Goal: Task Accomplishment & Management: Manage account settings

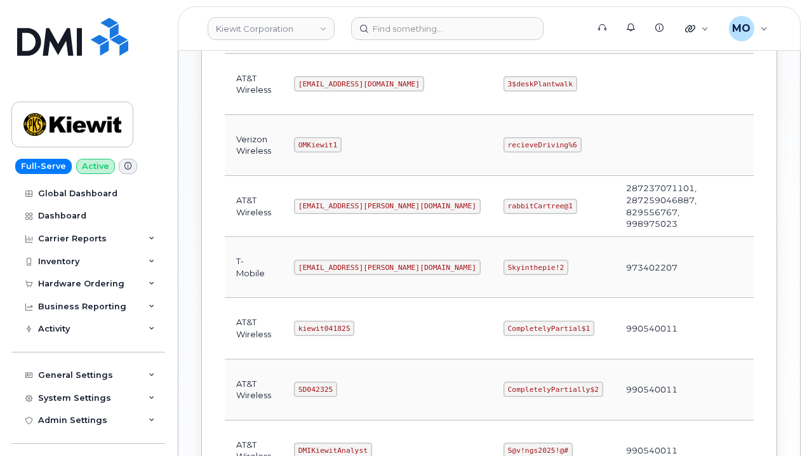
scroll to position [514, 0]
drag, startPoint x: 289, startPoint y: 324, endPoint x: 413, endPoint y: 338, distance: 123.9
click at [413, 338] on td "kiewit041825" at bounding box center [386, 326] width 209 height 61
copy code "kiewit041825"
drag, startPoint x: 443, startPoint y: 329, endPoint x: 561, endPoint y: 315, distance: 118.8
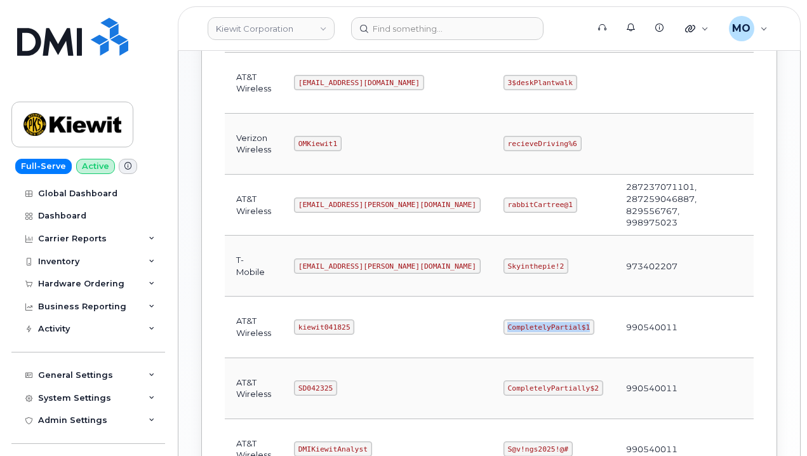
click at [560, 315] on tr "AT&T Wireless kiewit041825 CompletelyPartial$1 990540011 Edit Delete" at bounding box center [527, 326] width 604 height 61
copy code "CompletelyPartial$1"
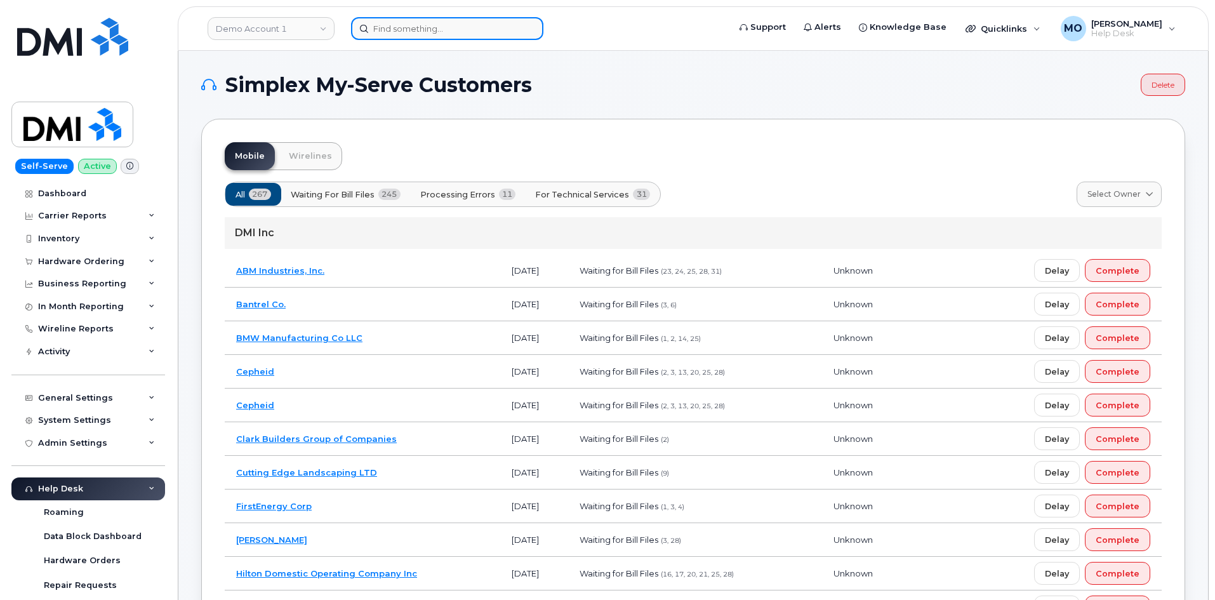
click at [479, 30] on input at bounding box center [447, 28] width 192 height 23
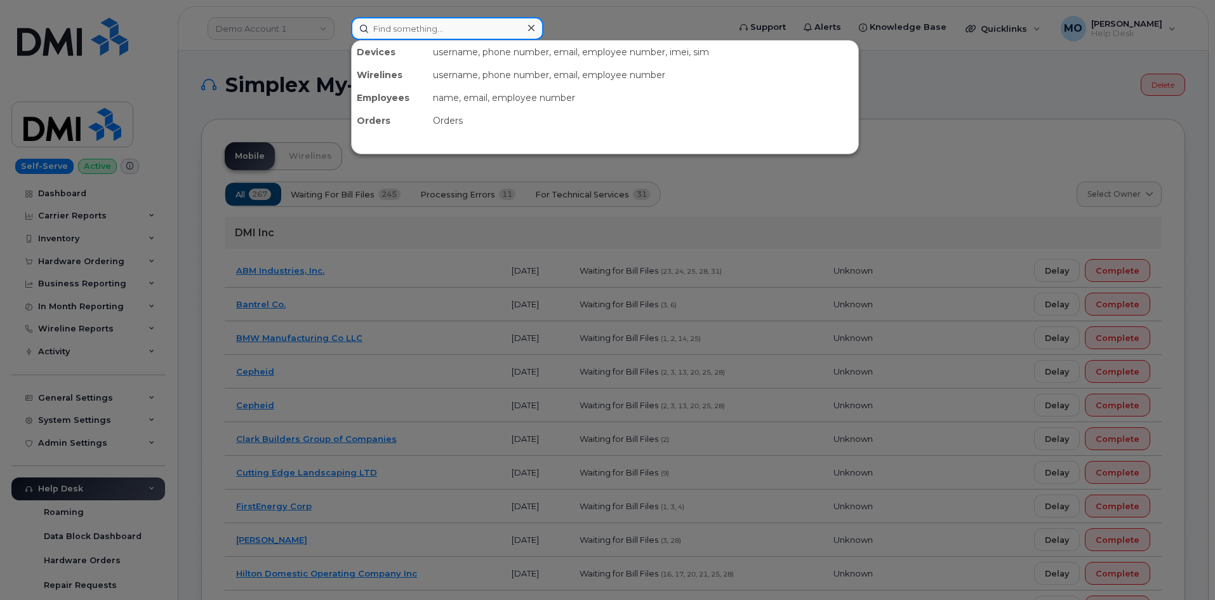
paste input "Joseph Arlen"
type input "Joseph Arlen"
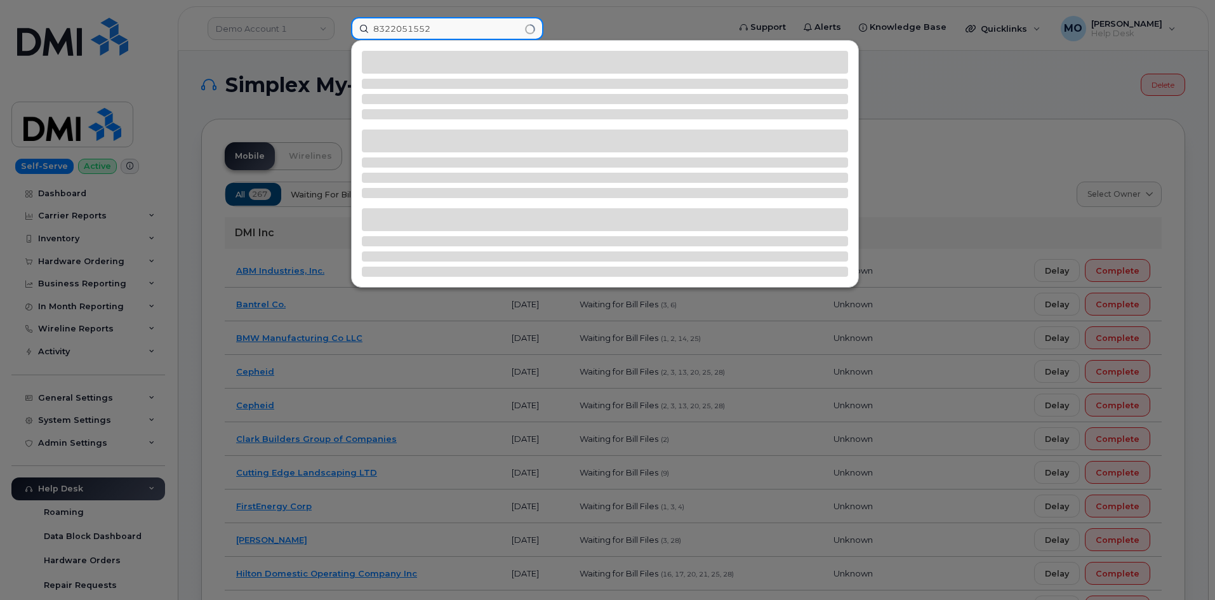
type input "8322051552"
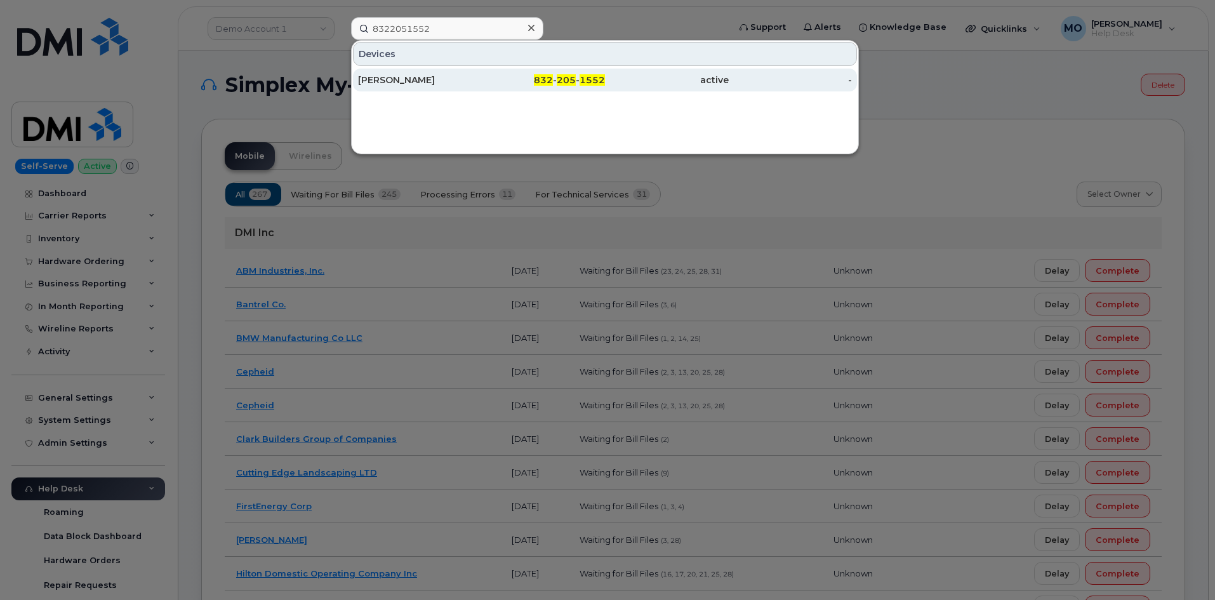
click at [426, 76] on div "Joseph Arlen" at bounding box center [420, 80] width 124 height 13
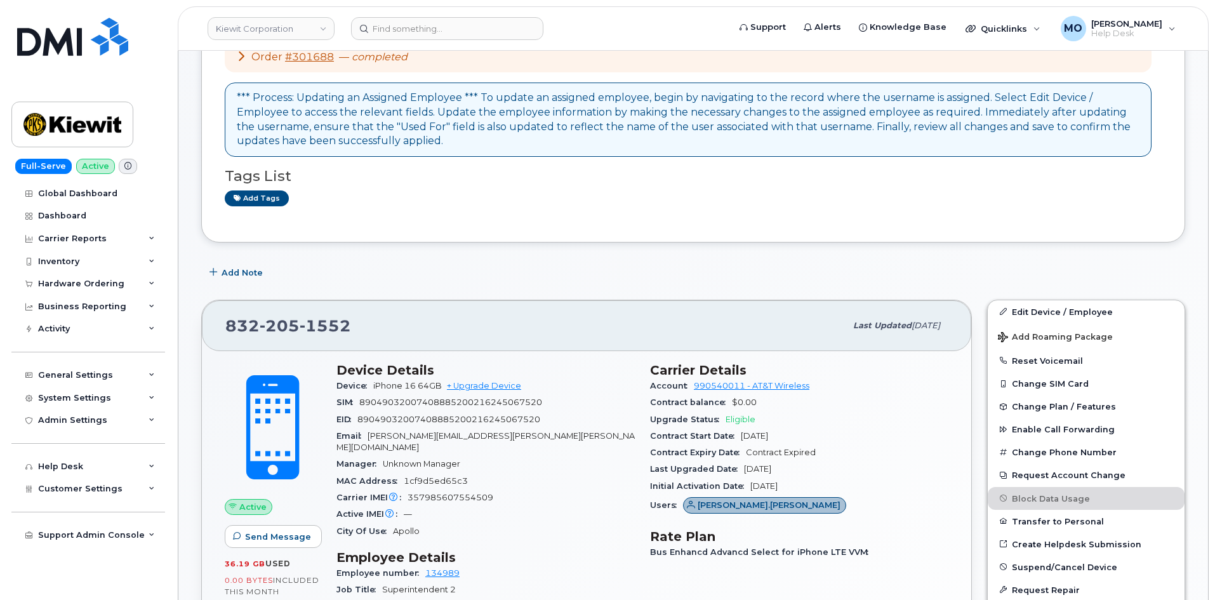
scroll to position [127, 0]
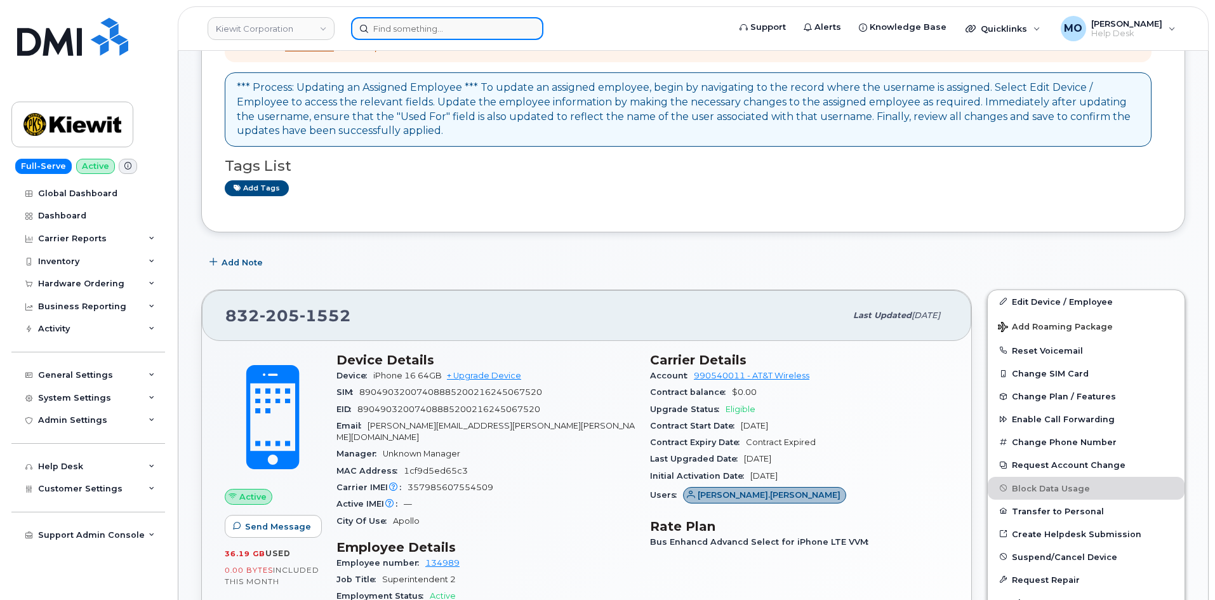
click at [474, 17] on input at bounding box center [447, 28] width 192 height 23
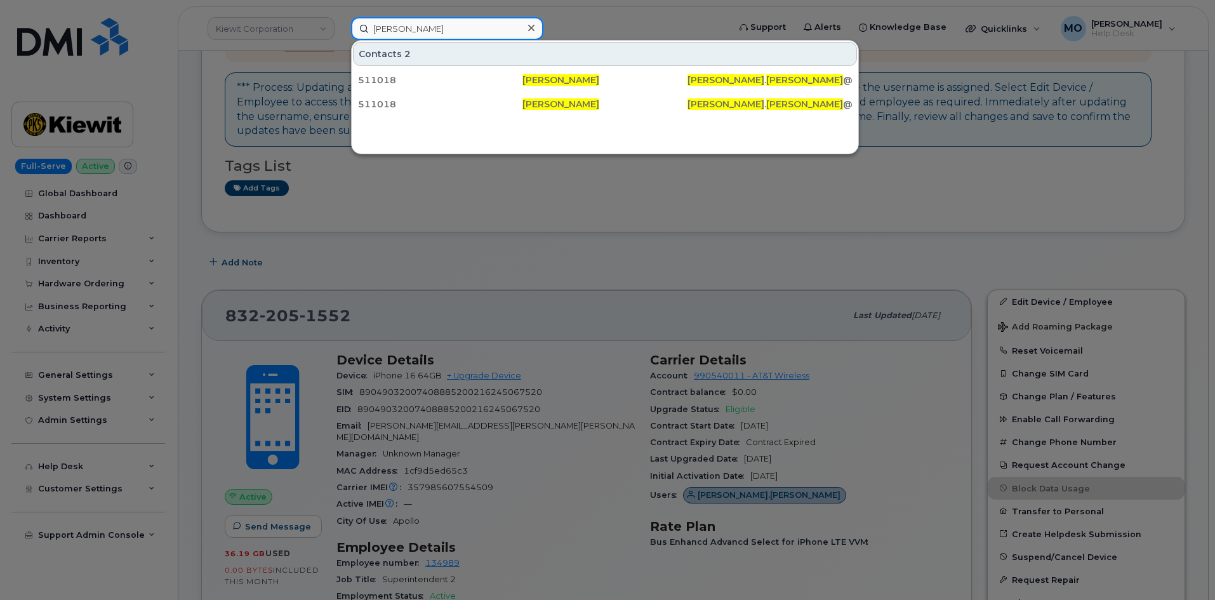
type input "[PERSON_NAME]"
click at [491, 91] on div "511018 Daniel Fluegel DANIEL . FLUEGEL @KIEWIT.COM 511018 Daniel Fluegel DANIEL…" at bounding box center [605, 92] width 506 height 50
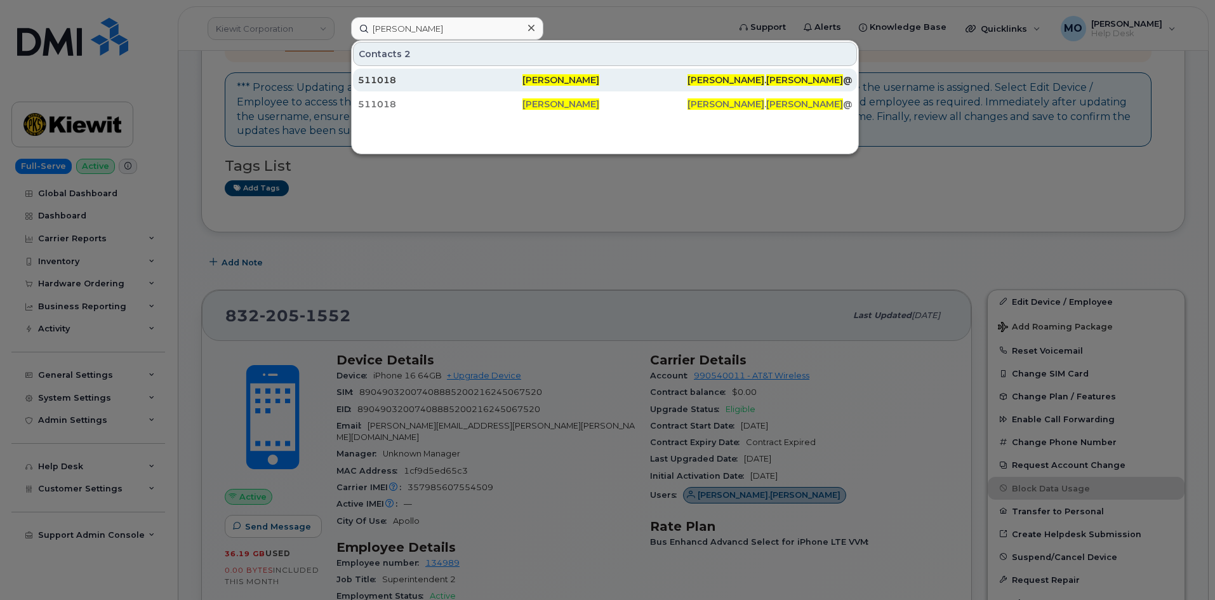
click at [509, 87] on div "511018" at bounding box center [440, 80] width 164 height 23
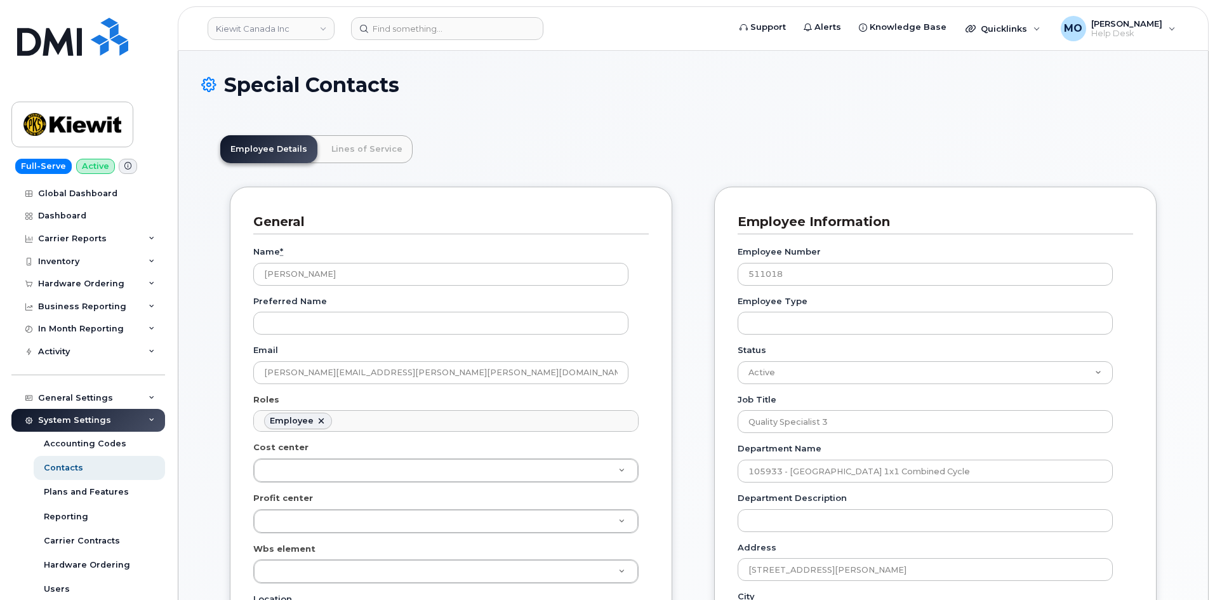
scroll to position [37, 0]
click at [367, 158] on link "Lines of Service" at bounding box center [366, 149] width 91 height 28
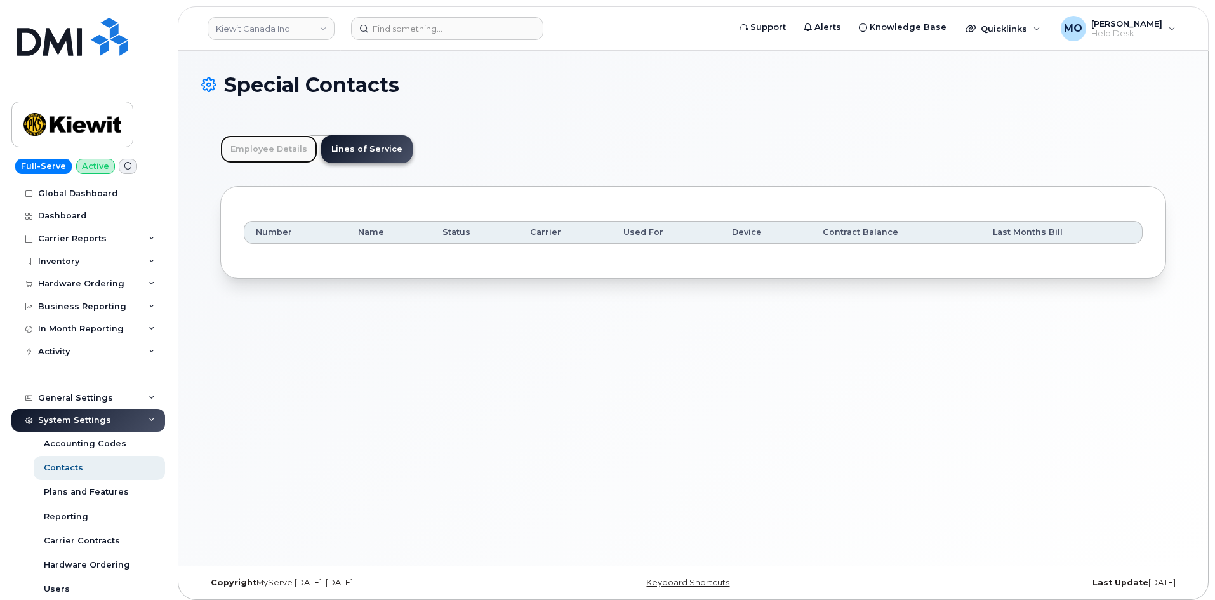
click at [271, 152] on link "Employee Details" at bounding box center [268, 149] width 97 height 28
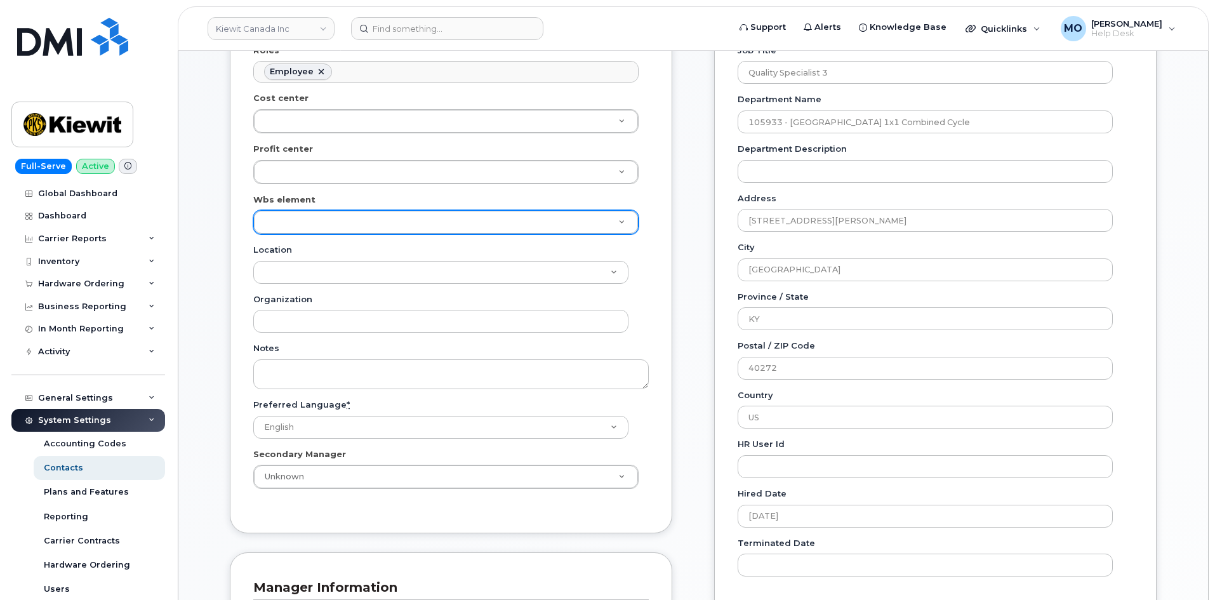
scroll to position [286, 0]
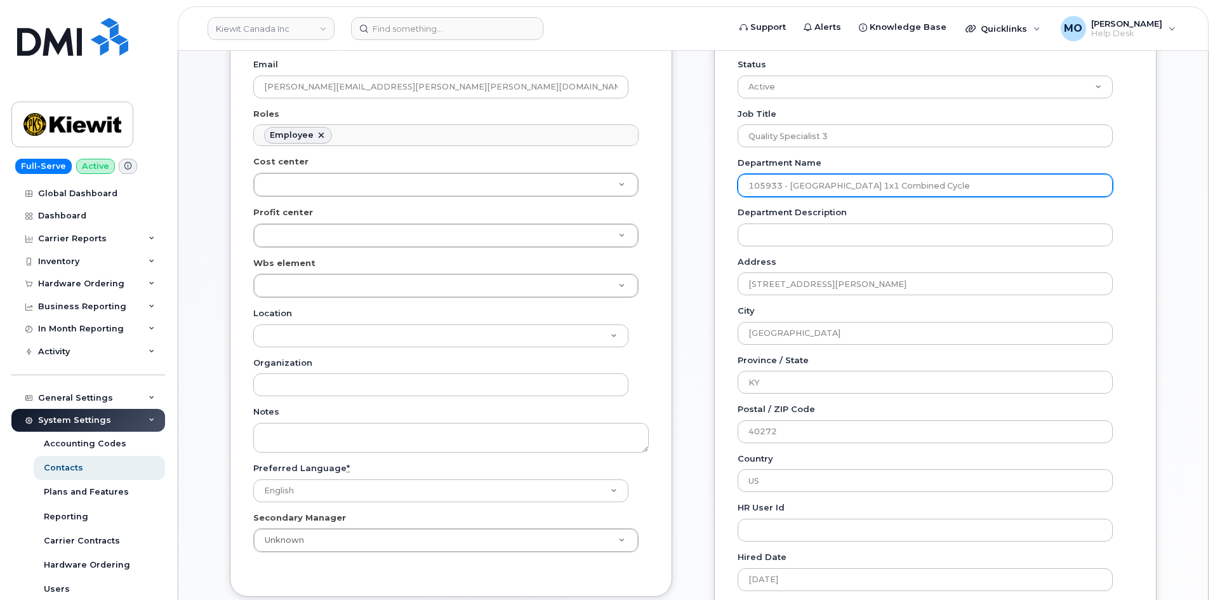
drag, startPoint x: 744, startPoint y: 191, endPoint x: 792, endPoint y: 152, distance: 62.2
click at [791, 154] on div "Employee Number 511018 Employee Type Status Active On-Leave Long Term Short Ter…" at bounding box center [934, 305] width 395 height 712
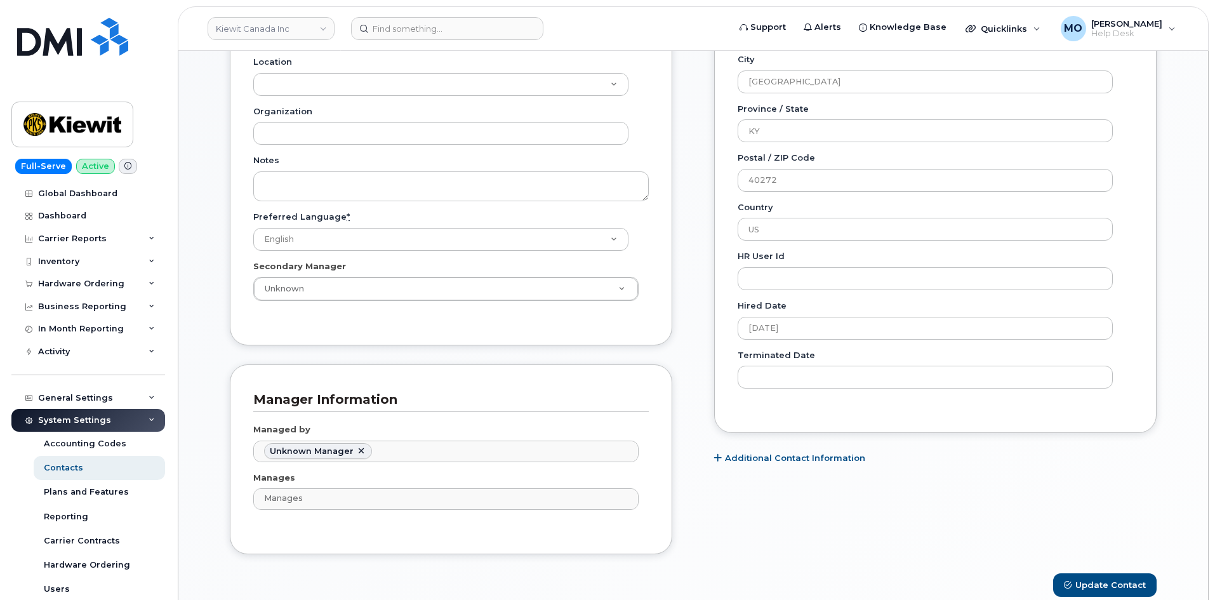
scroll to position [762, 0]
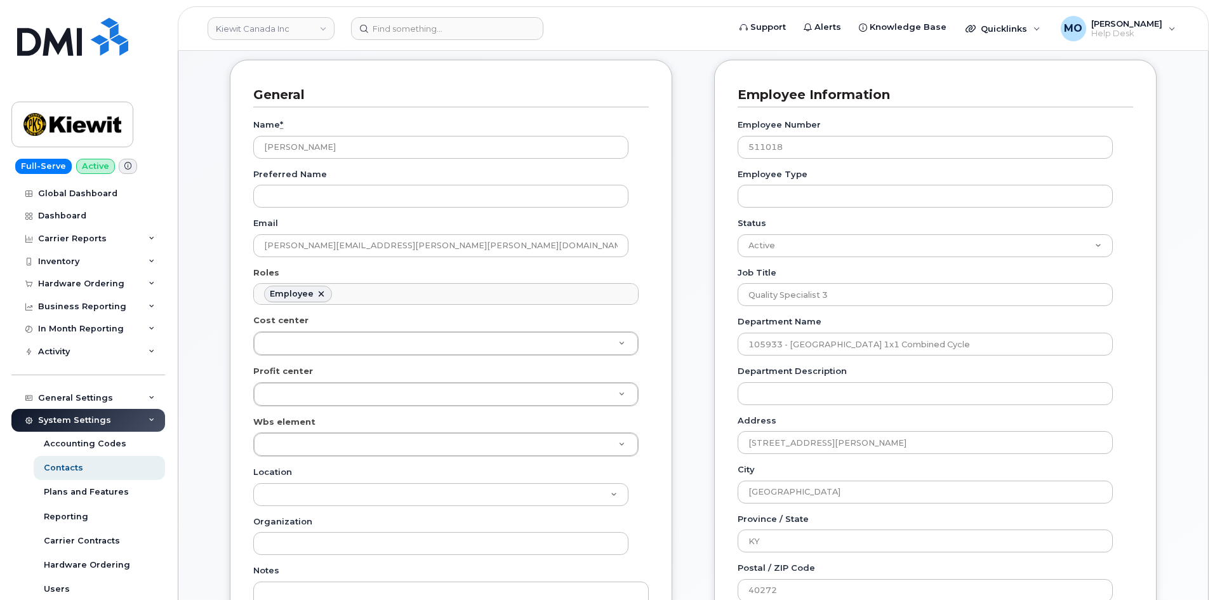
scroll to position [0, 0]
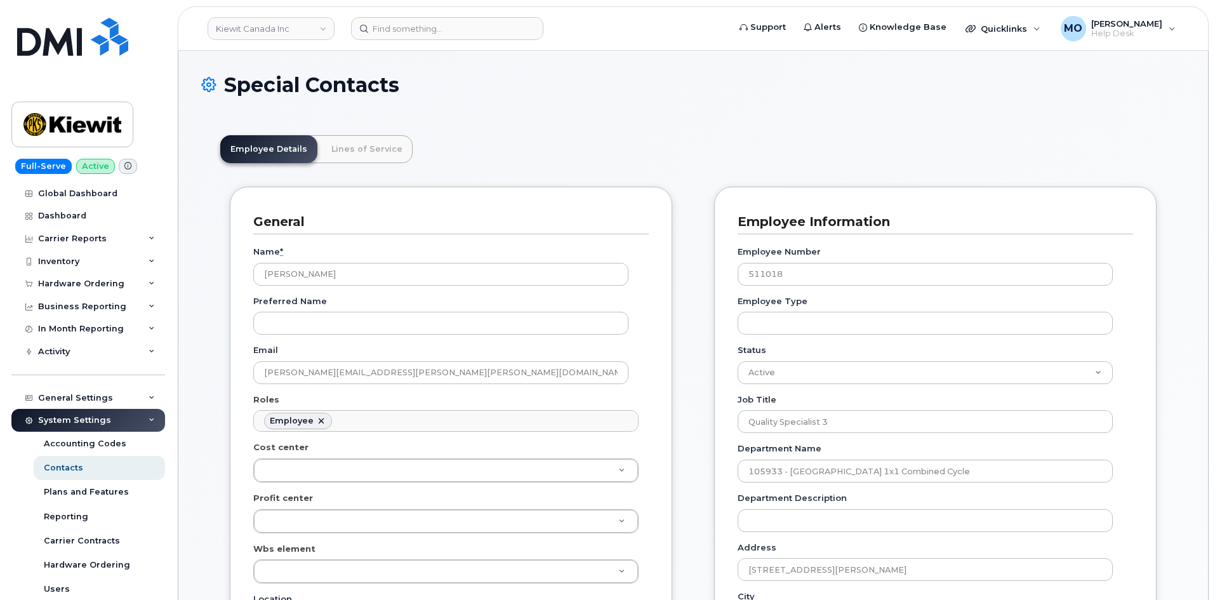
click at [208, 84] on icon at bounding box center [208, 85] width 15 height 22
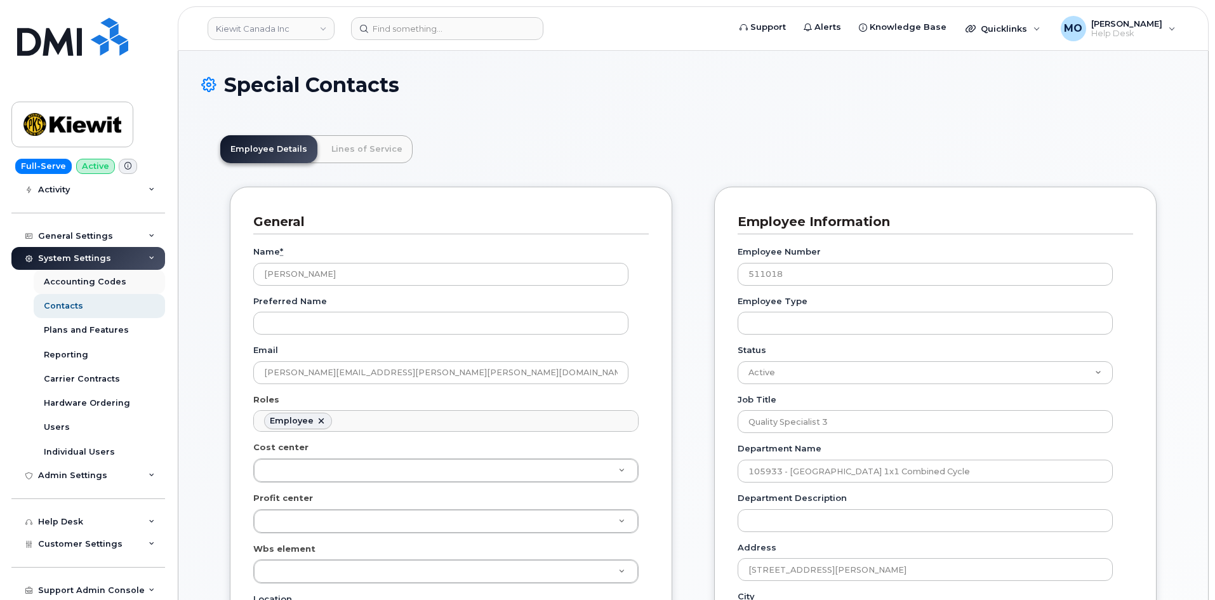
scroll to position [162, 0]
click at [126, 286] on link "Accounting Codes" at bounding box center [99, 281] width 131 height 24
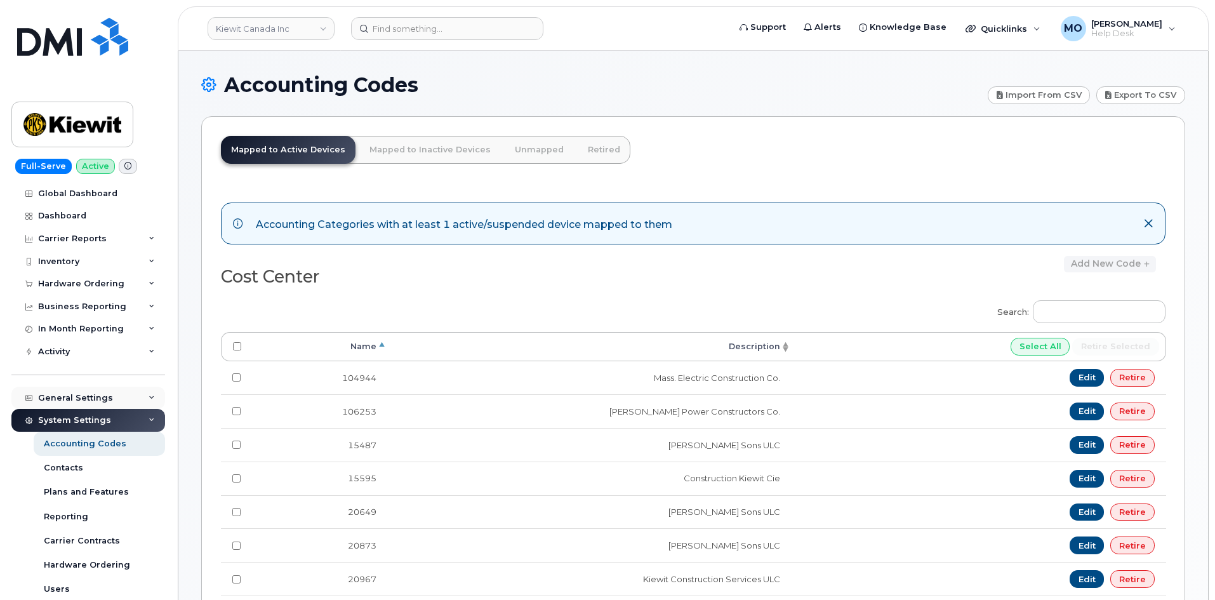
click at [108, 400] on div "General Settings" at bounding box center [88, 397] width 154 height 23
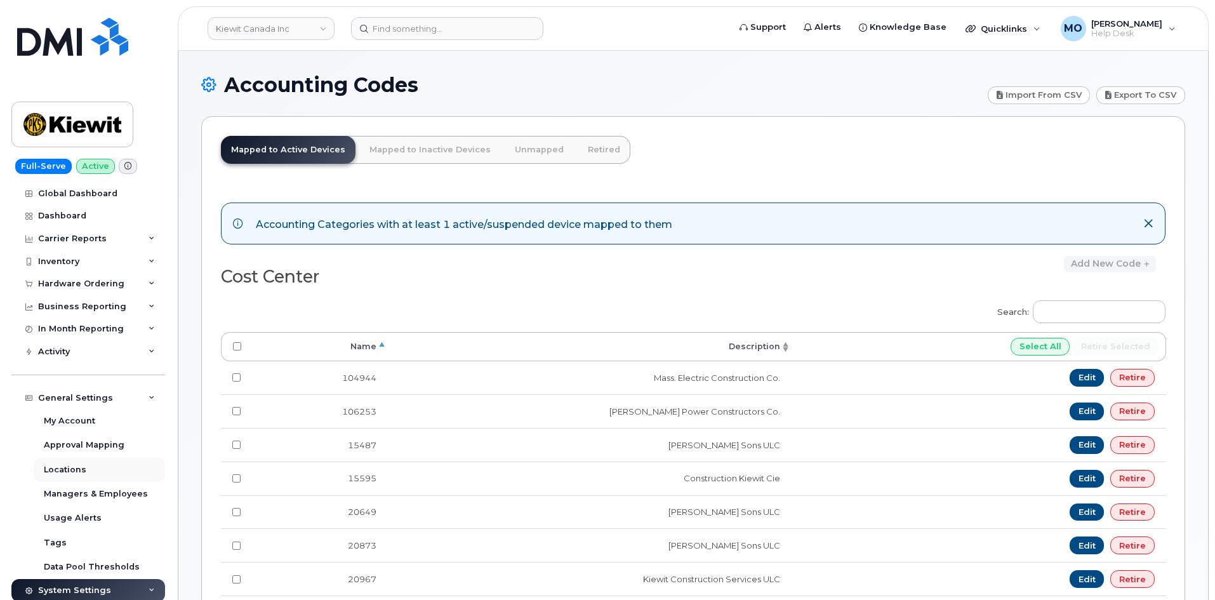
scroll to position [254, 0]
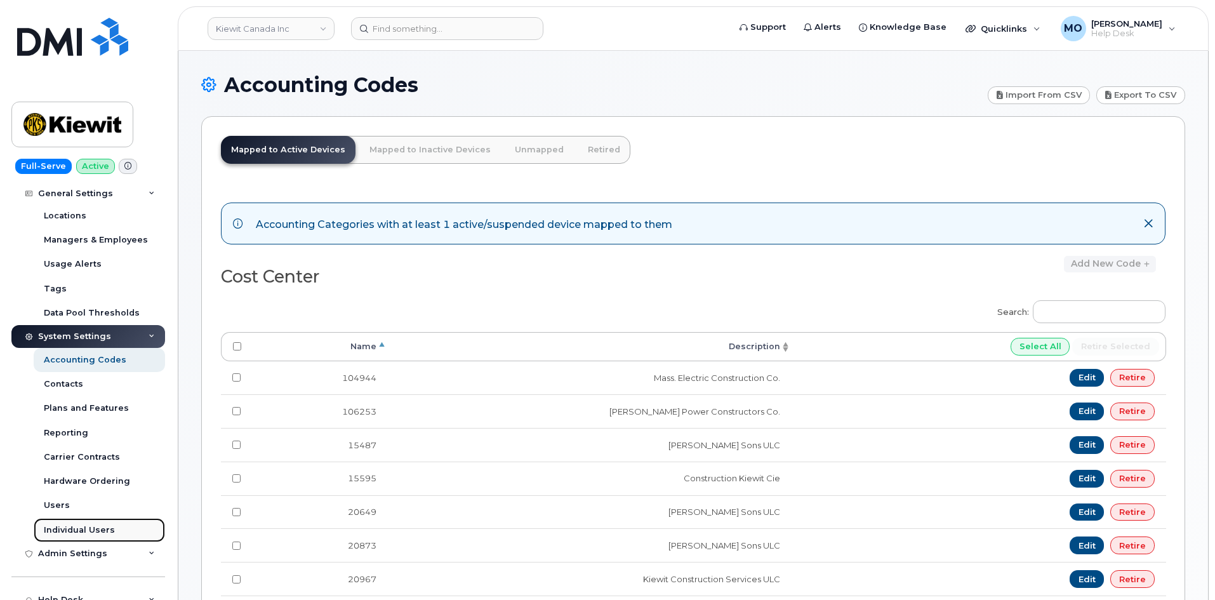
click at [110, 530] on div "Individual Users" at bounding box center [79, 529] width 71 height 11
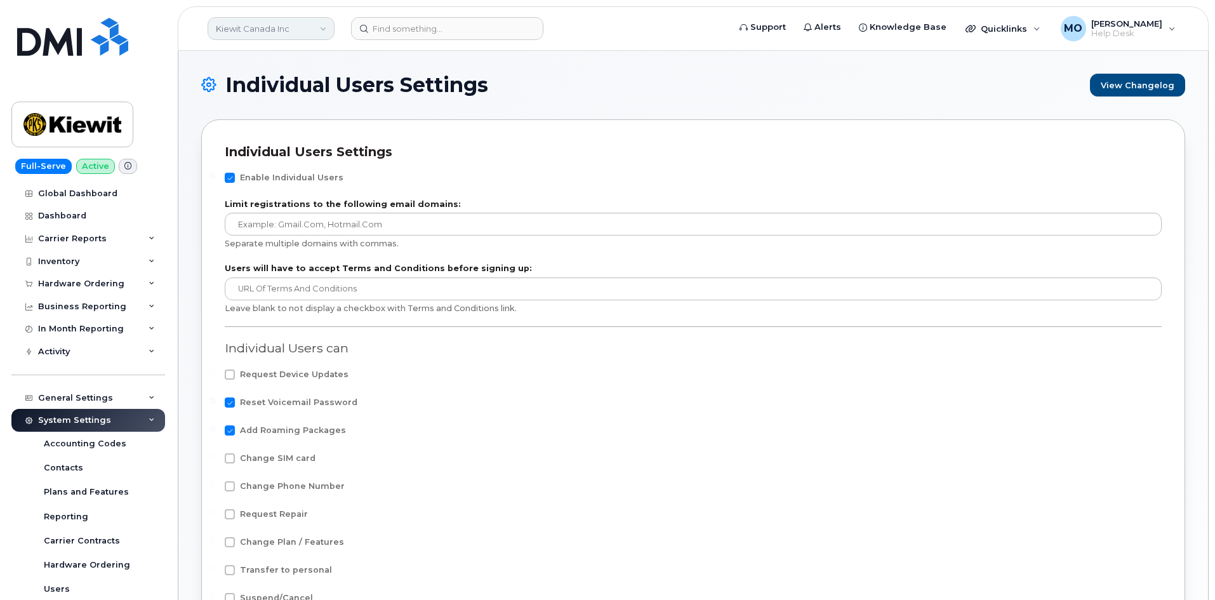
click at [288, 32] on link "Kiewit Canada Inc" at bounding box center [271, 28] width 127 height 23
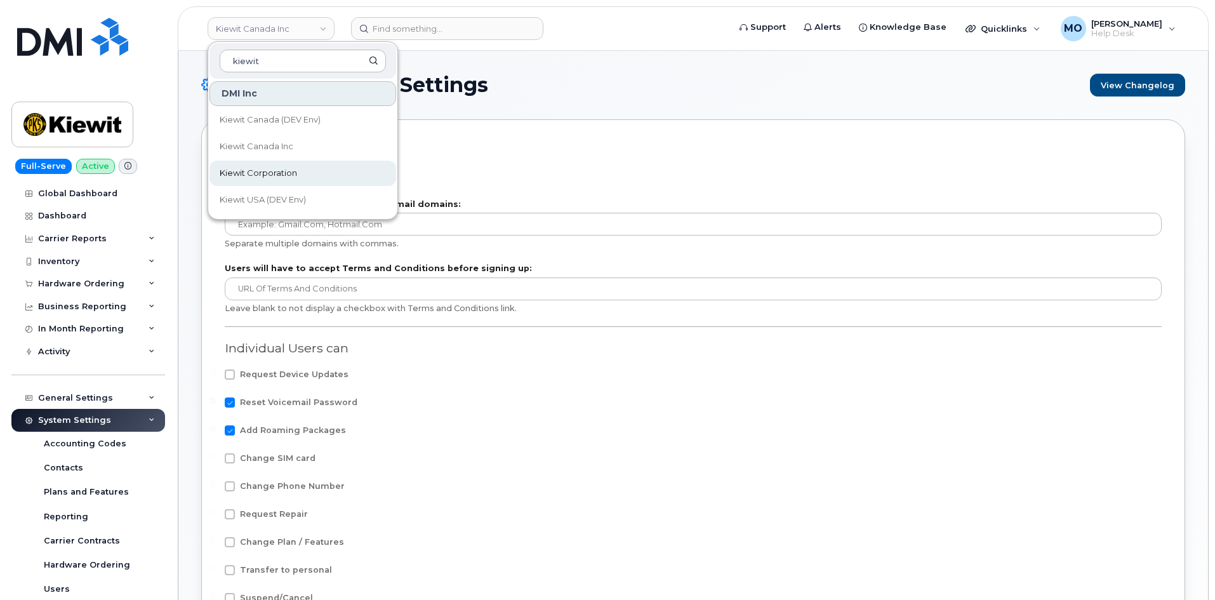
type input "kiewit"
click at [279, 178] on span "Kiewit Corporation" at bounding box center [258, 173] width 77 height 13
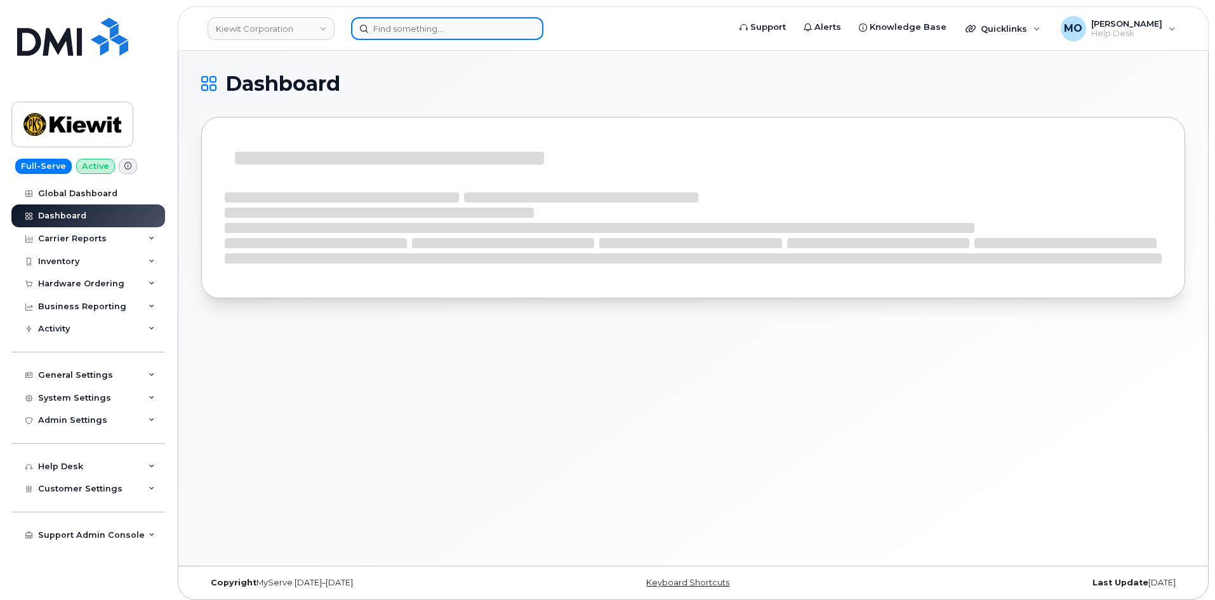
click at [404, 35] on input at bounding box center [447, 28] width 192 height 23
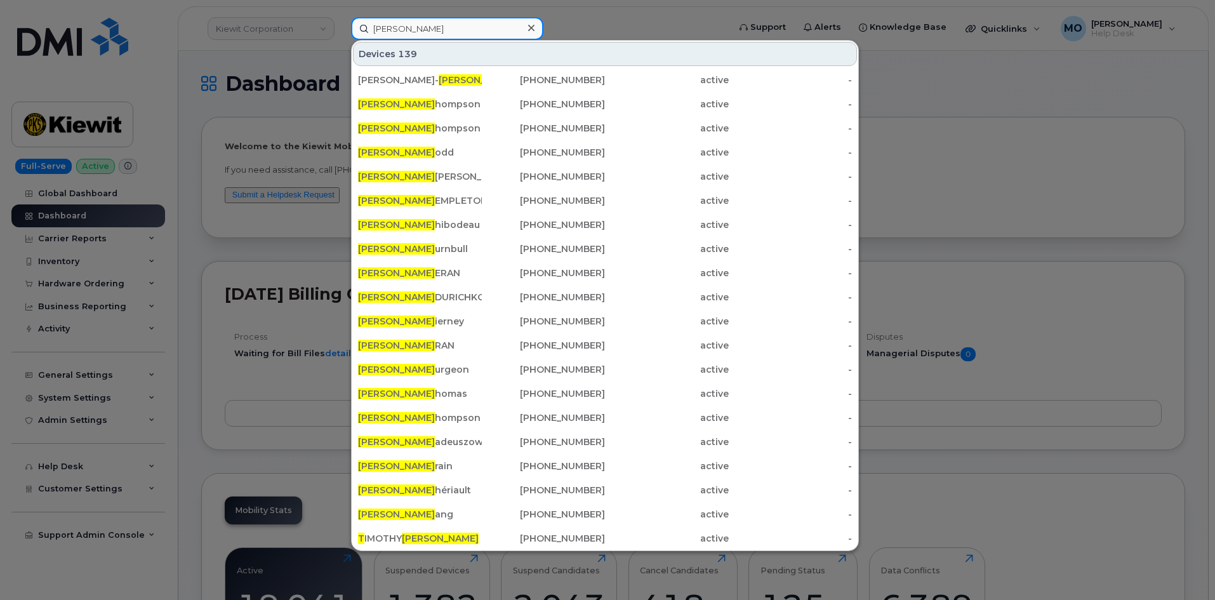
click at [475, 32] on input "[PERSON_NAME]" at bounding box center [447, 28] width 192 height 23
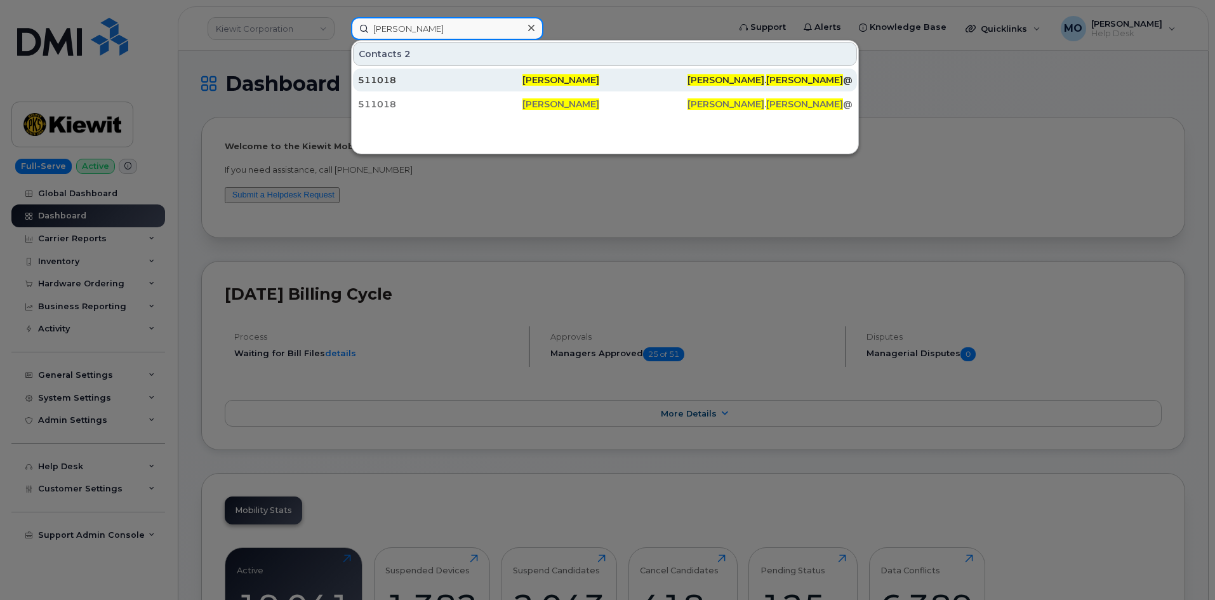
type input "[PERSON_NAME]"
click at [490, 78] on div "511018" at bounding box center [440, 80] width 164 height 13
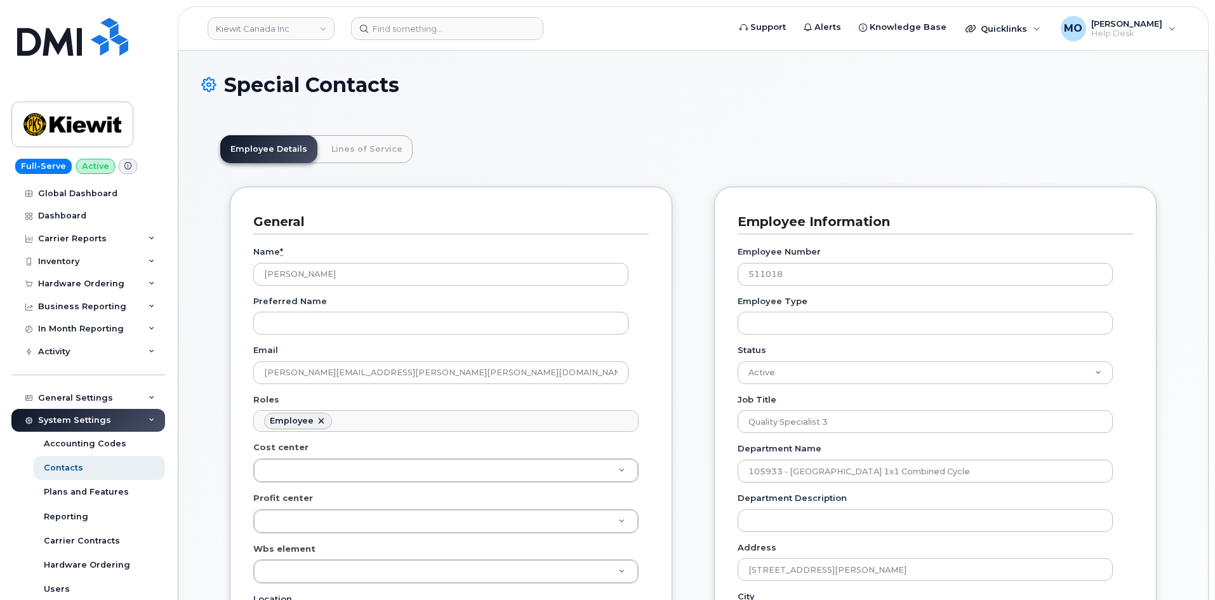
scroll to position [63, 0]
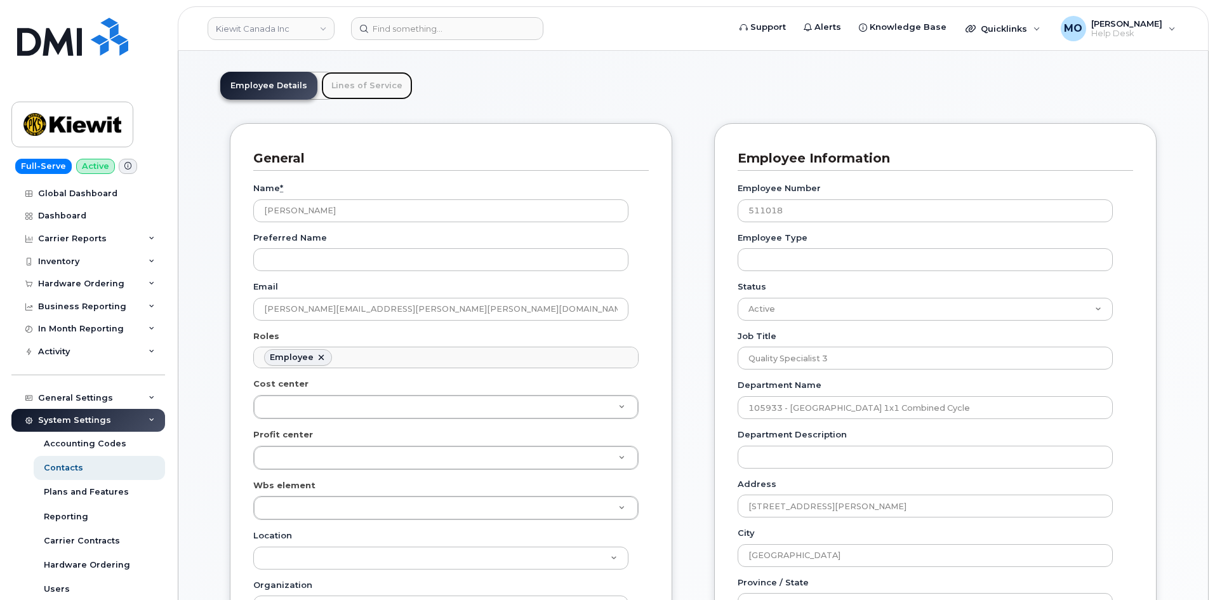
click at [345, 84] on link "Lines of Service" at bounding box center [366, 86] width 91 height 28
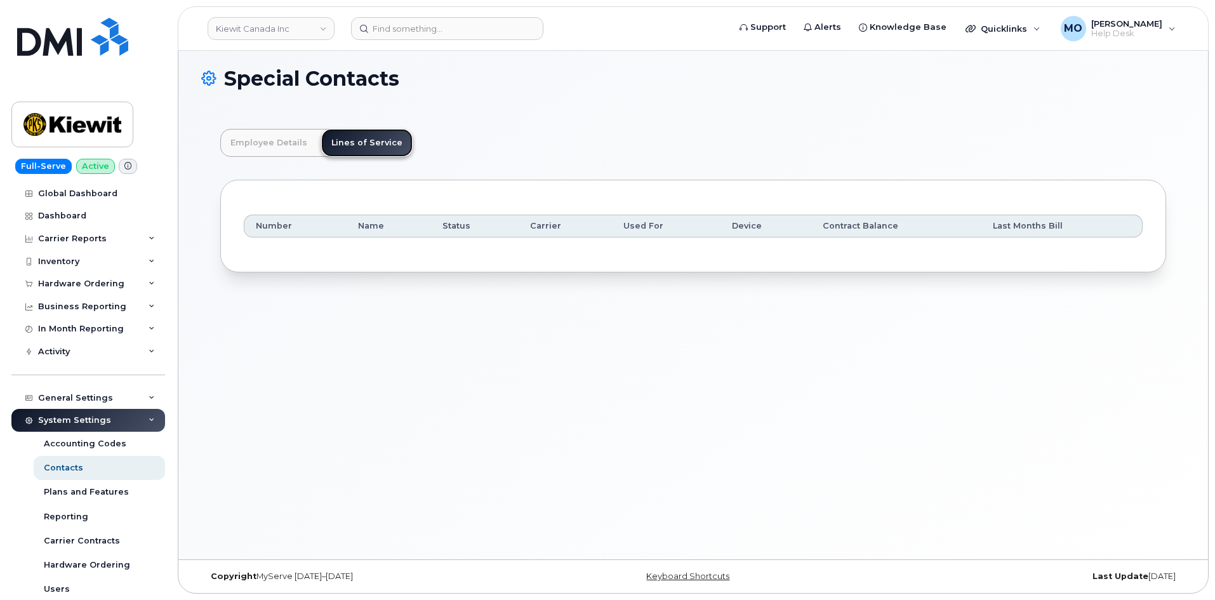
scroll to position [6, 0]
click at [243, 138] on link "Employee Details" at bounding box center [268, 143] width 97 height 28
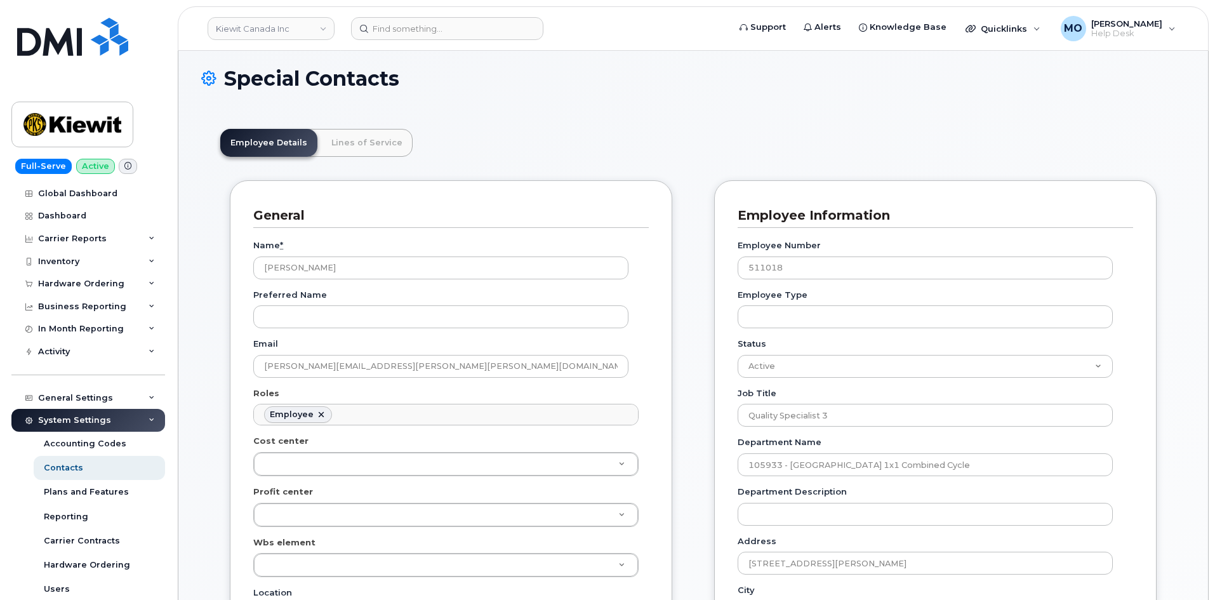
click at [208, 80] on icon at bounding box center [208, 78] width 15 height 22
click at [267, 77] on h1 "Special Contacts" at bounding box center [693, 78] width 984 height 22
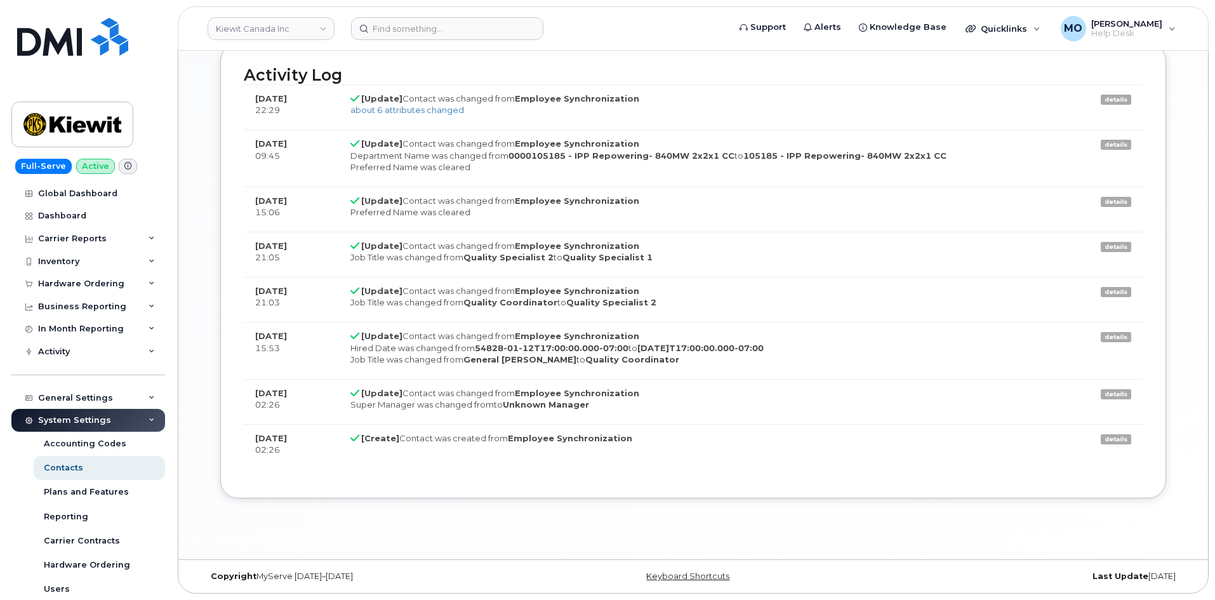
scroll to position [793, 0]
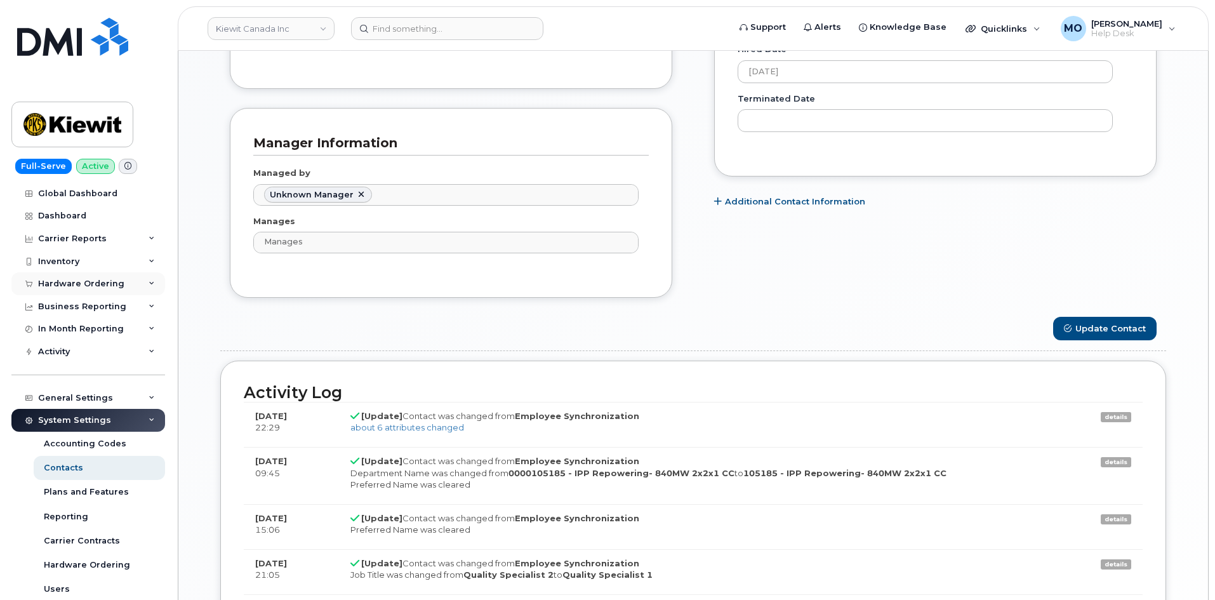
click at [135, 287] on div "Hardware Ordering" at bounding box center [88, 283] width 154 height 23
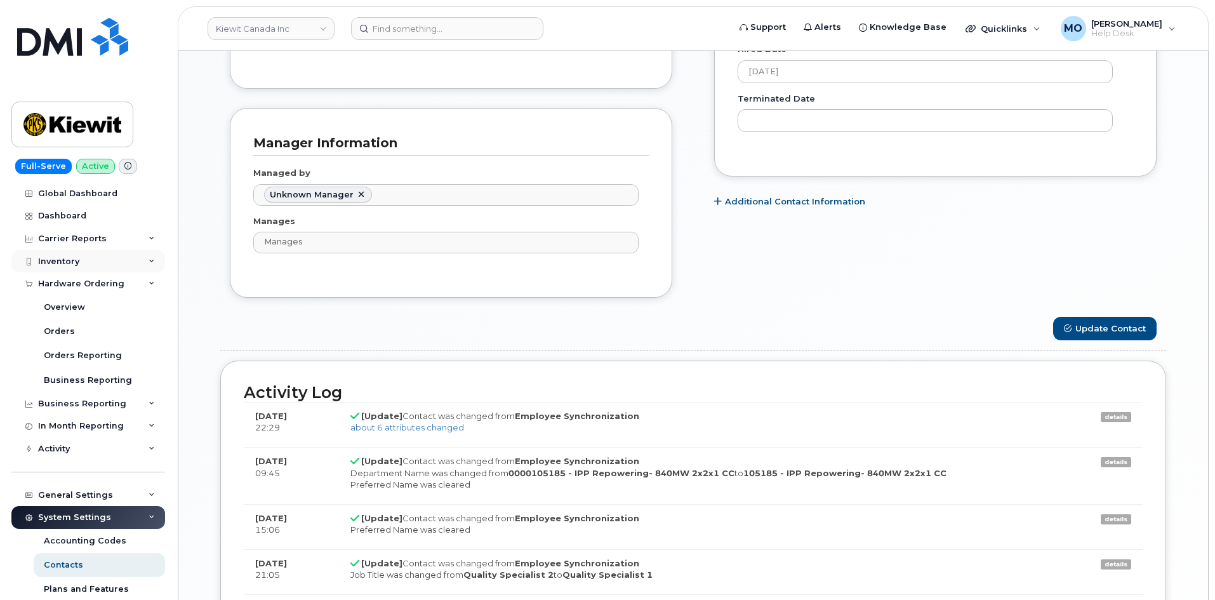
click at [100, 260] on div "Inventory" at bounding box center [88, 261] width 154 height 23
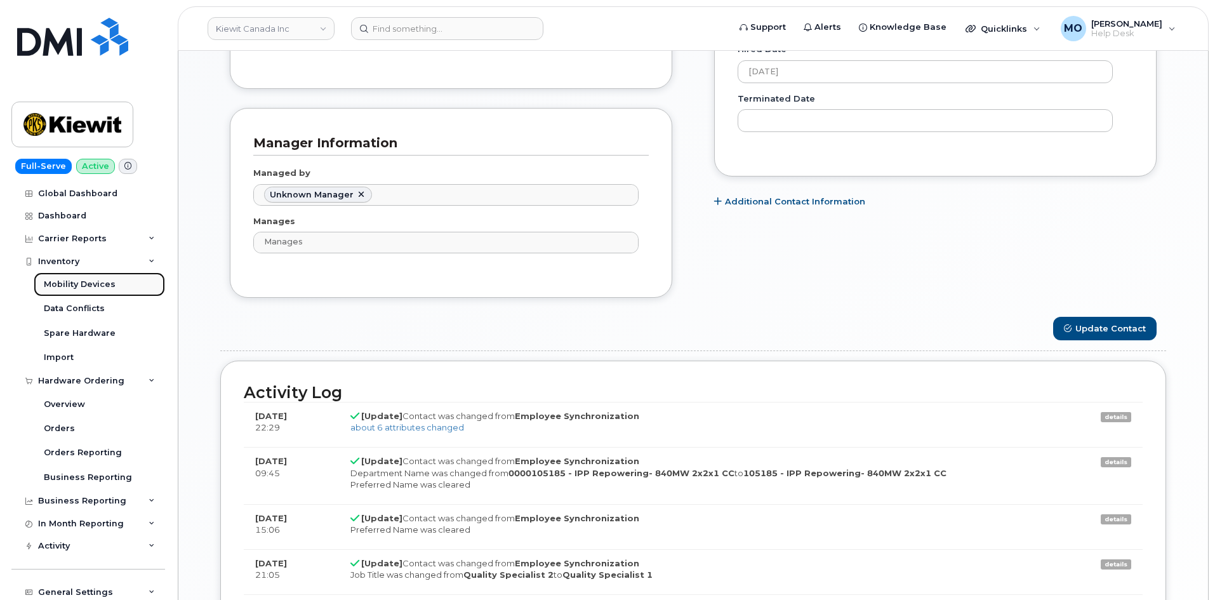
click at [121, 290] on link "Mobility Devices" at bounding box center [99, 284] width 131 height 24
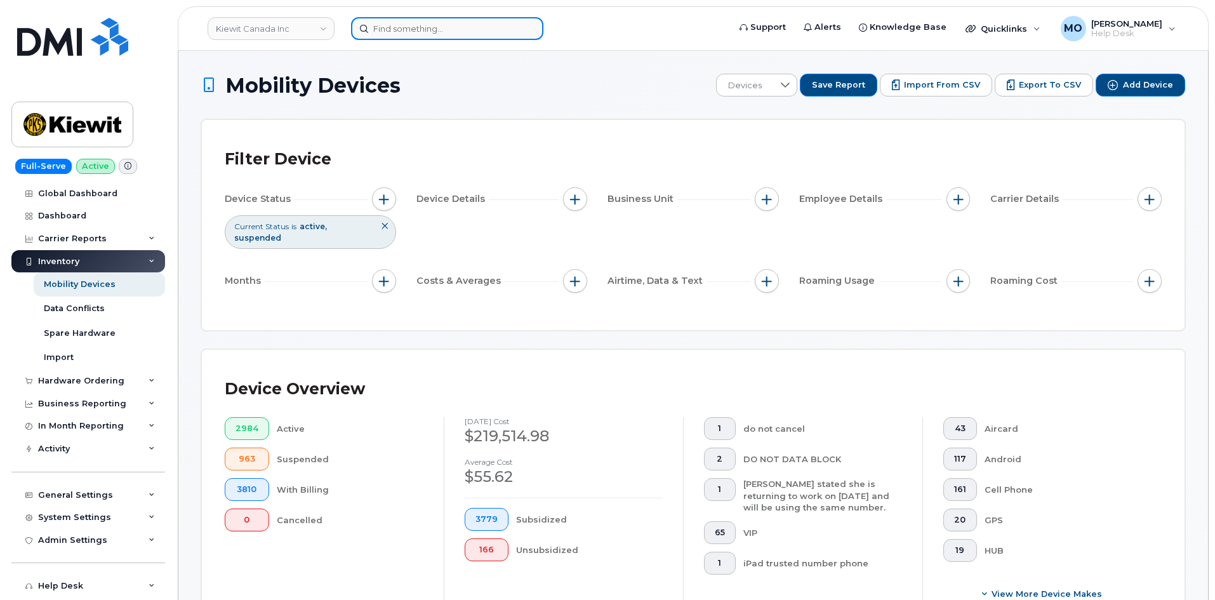
click at [452, 39] on input at bounding box center [447, 28] width 192 height 23
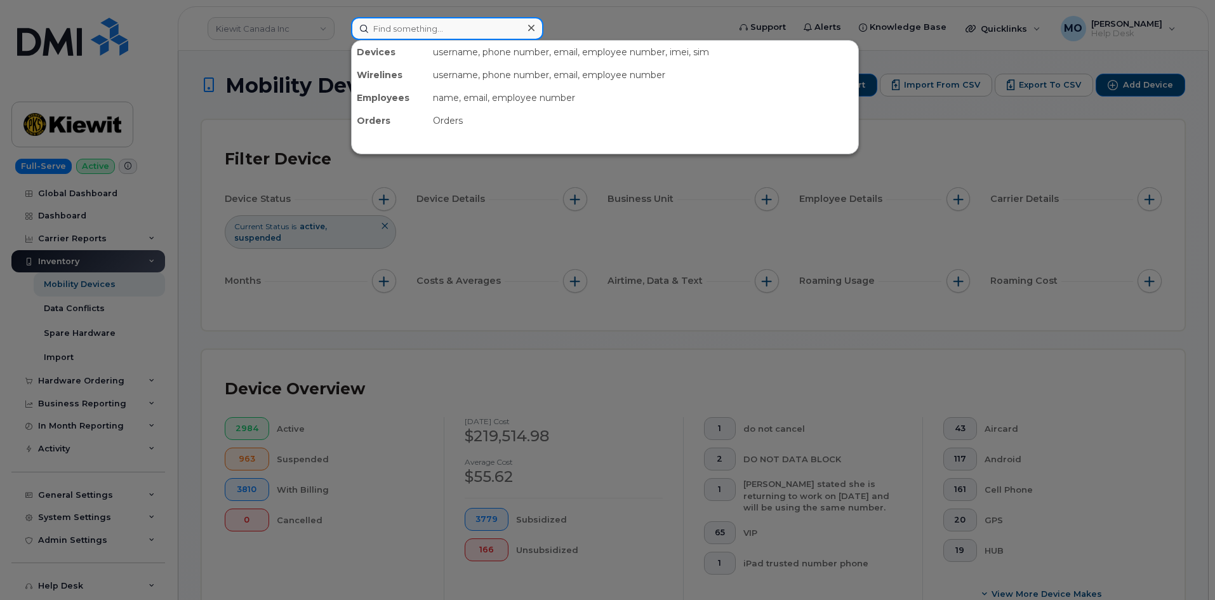
paste input "357500961860739"
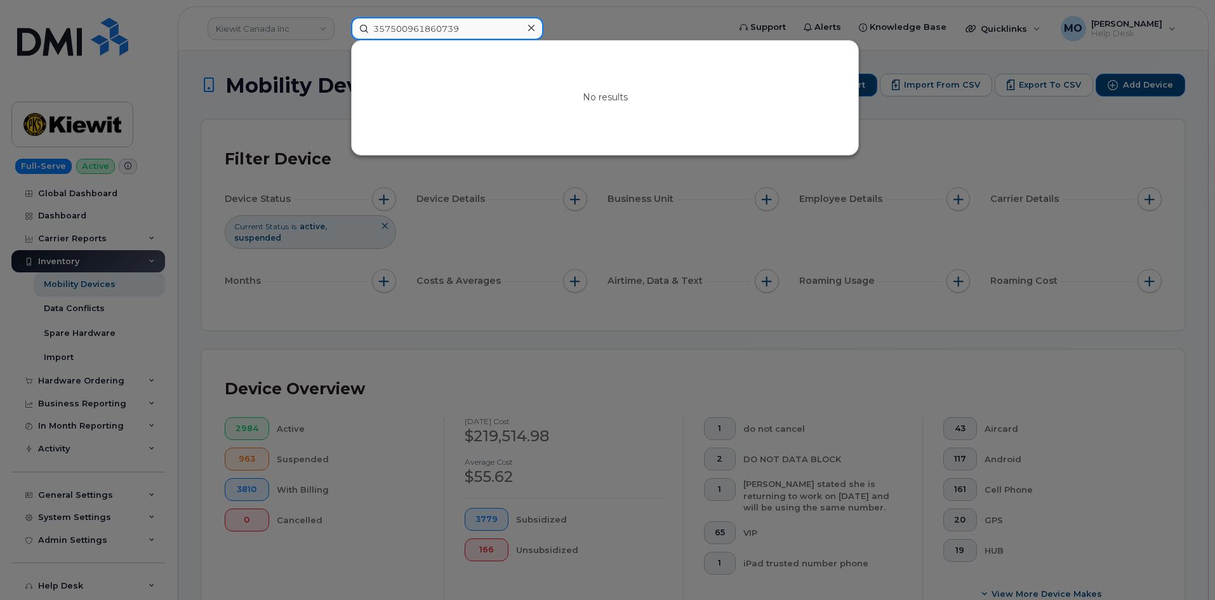
click at [489, 28] on input "357500961860739" at bounding box center [447, 28] width 192 height 23
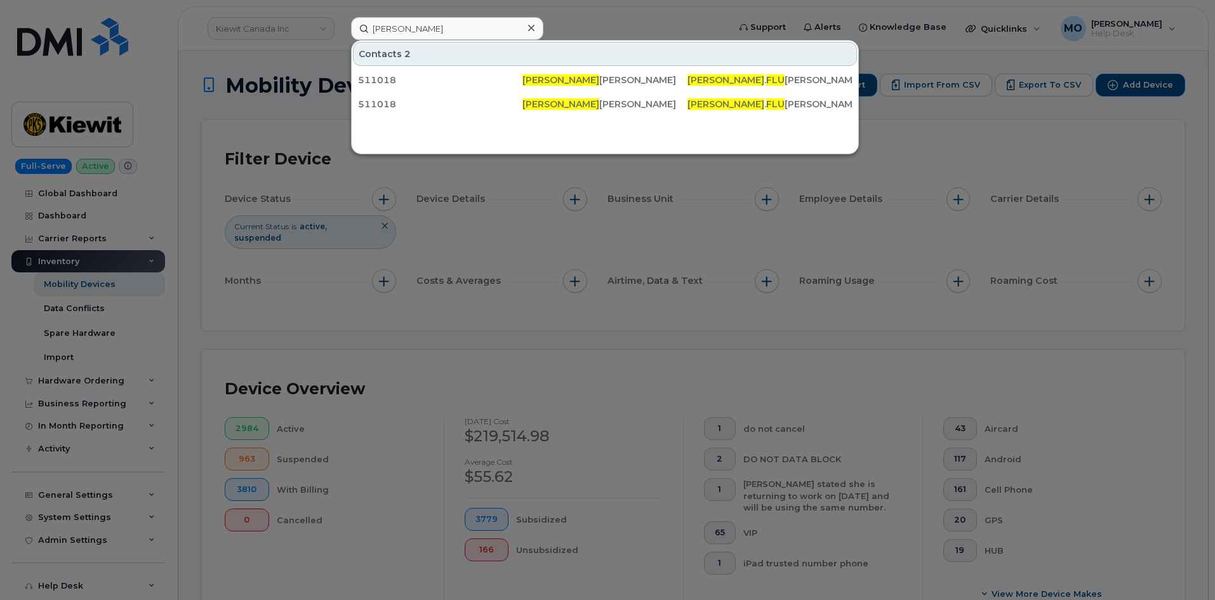
click at [814, 314] on div at bounding box center [607, 300] width 1215 height 600
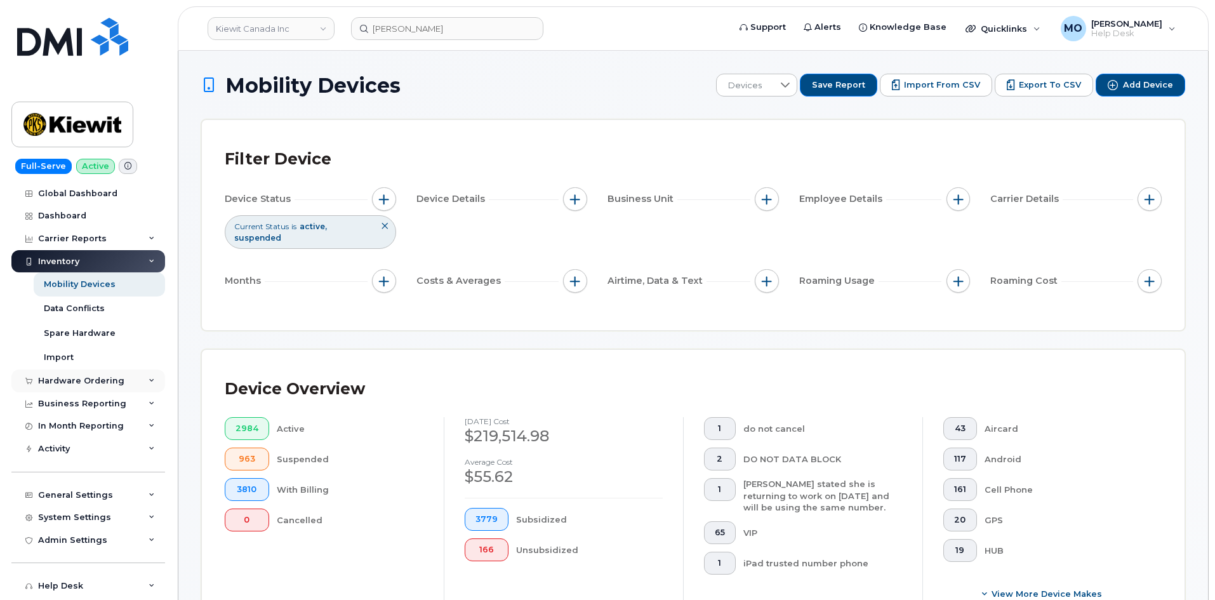
click at [141, 385] on div "Hardware Ordering" at bounding box center [88, 380] width 154 height 23
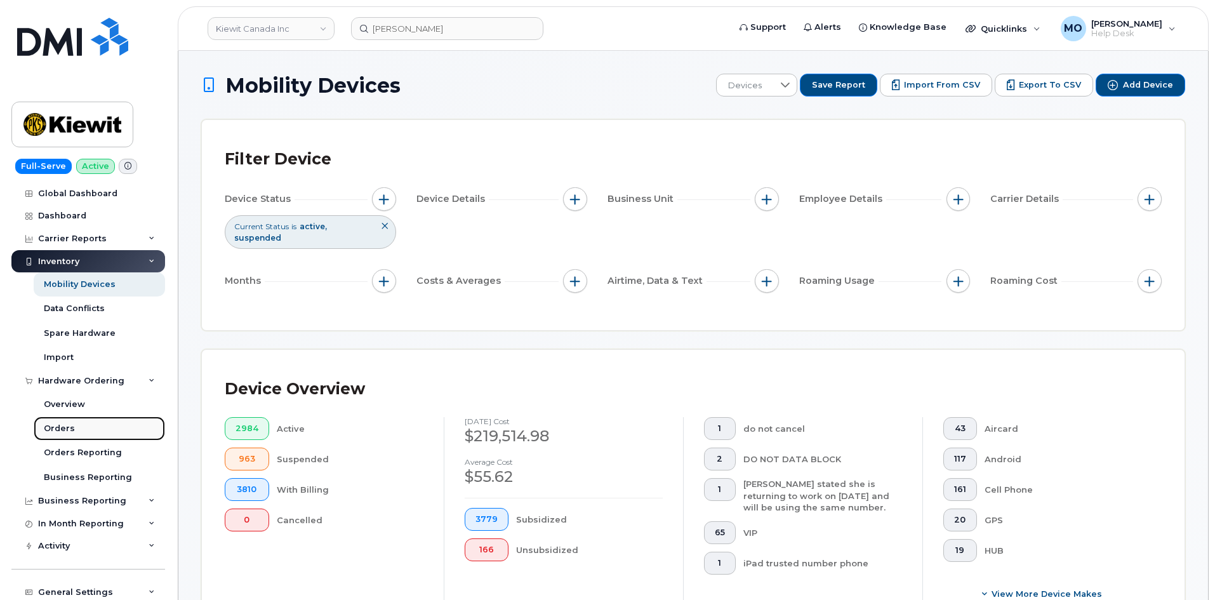
click at [101, 428] on link "Orders" at bounding box center [99, 428] width 131 height 24
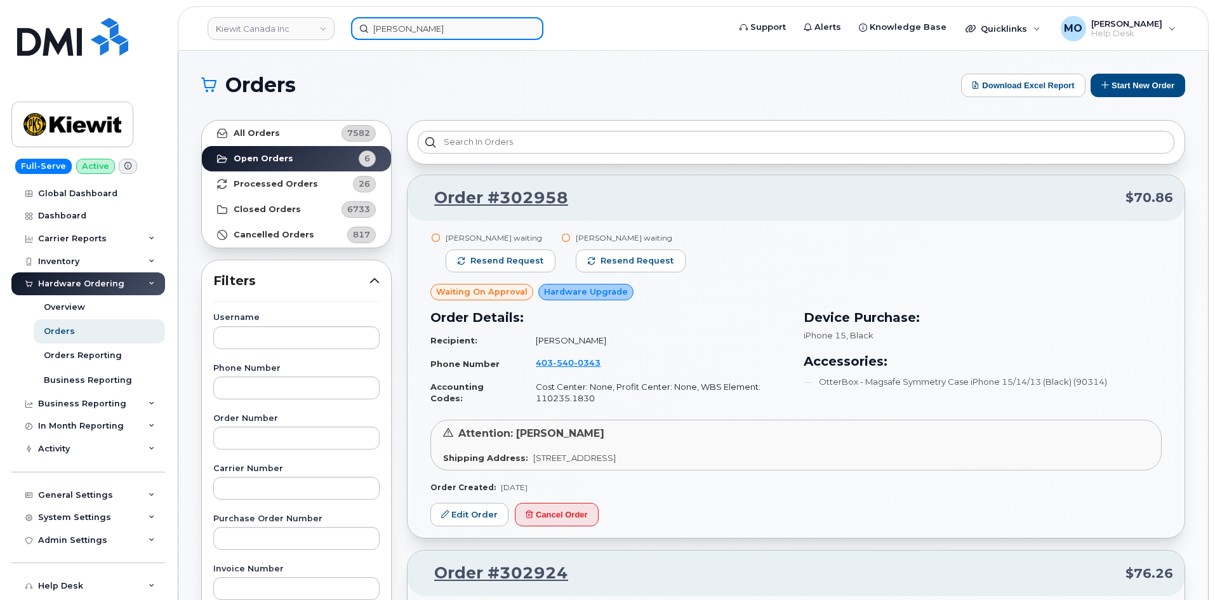
click at [444, 31] on input "Daniel Flu" at bounding box center [447, 28] width 192 height 23
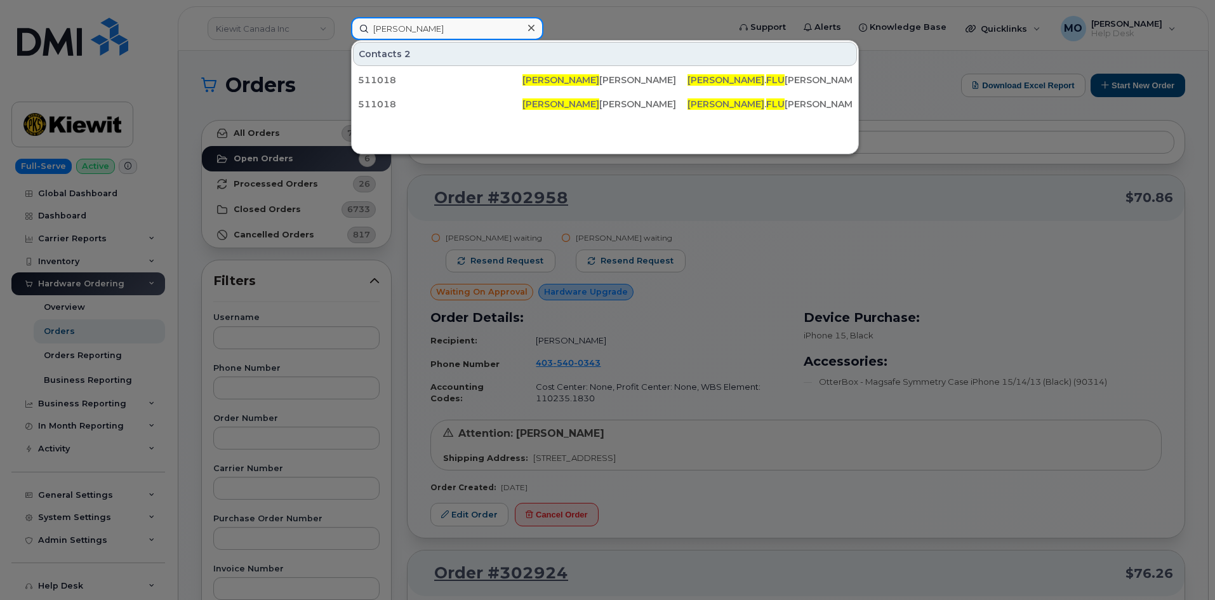
click at [444, 31] on input "Daniel Flu" at bounding box center [447, 28] width 192 height 23
paste input "5598208522"
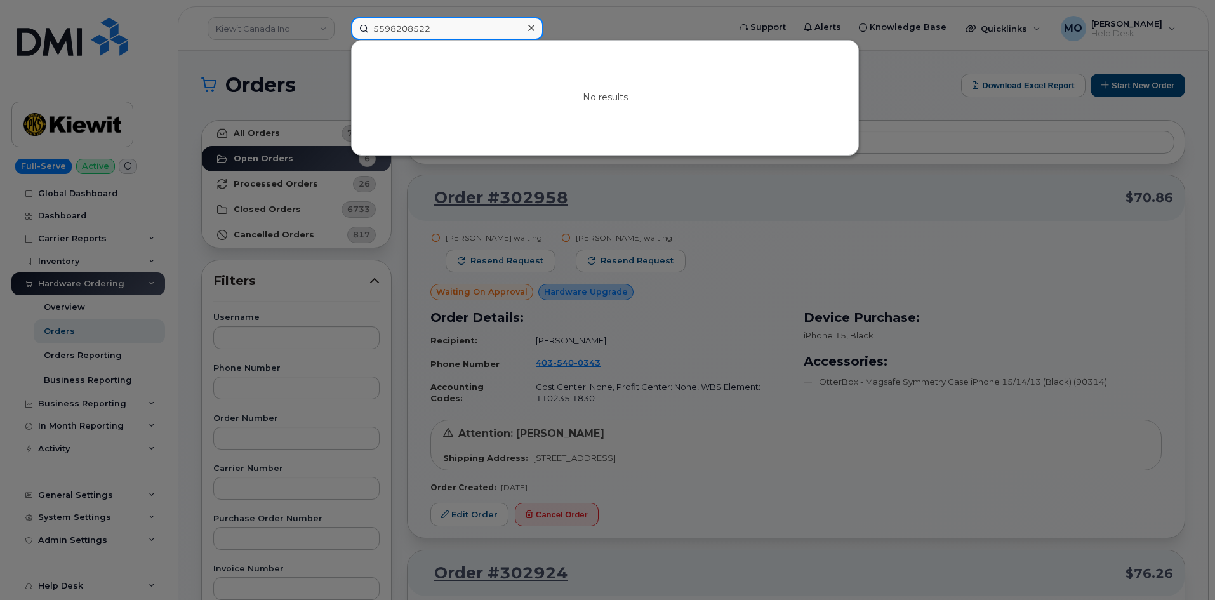
type input "5598208522"
click at [531, 29] on icon at bounding box center [531, 28] width 6 height 10
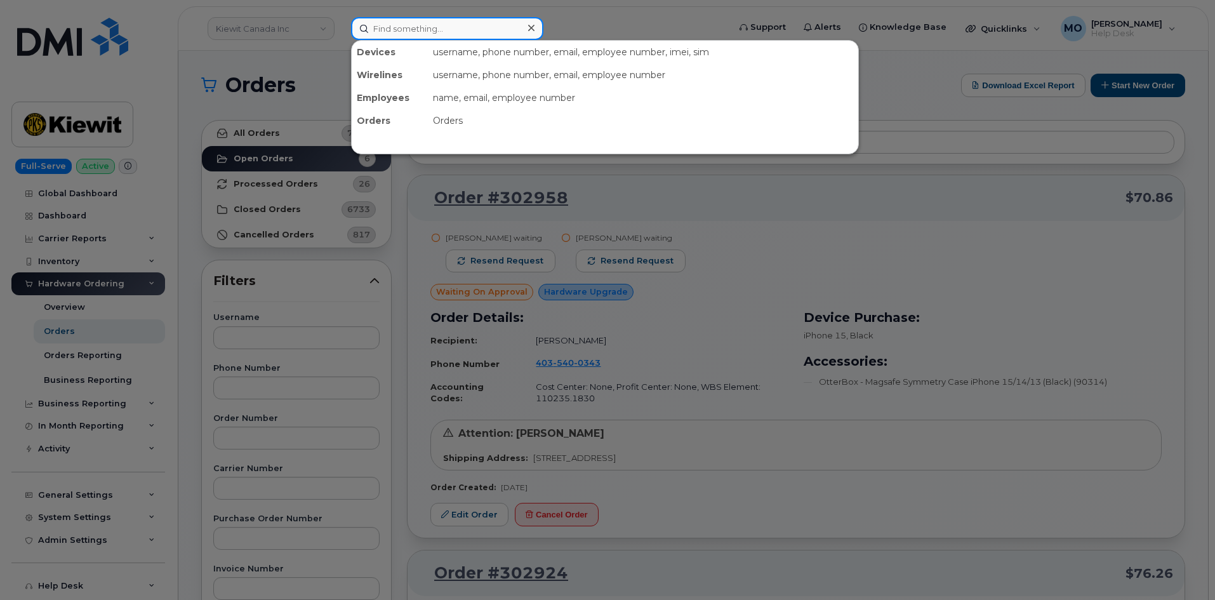
click at [491, 29] on input at bounding box center [447, 28] width 192 height 23
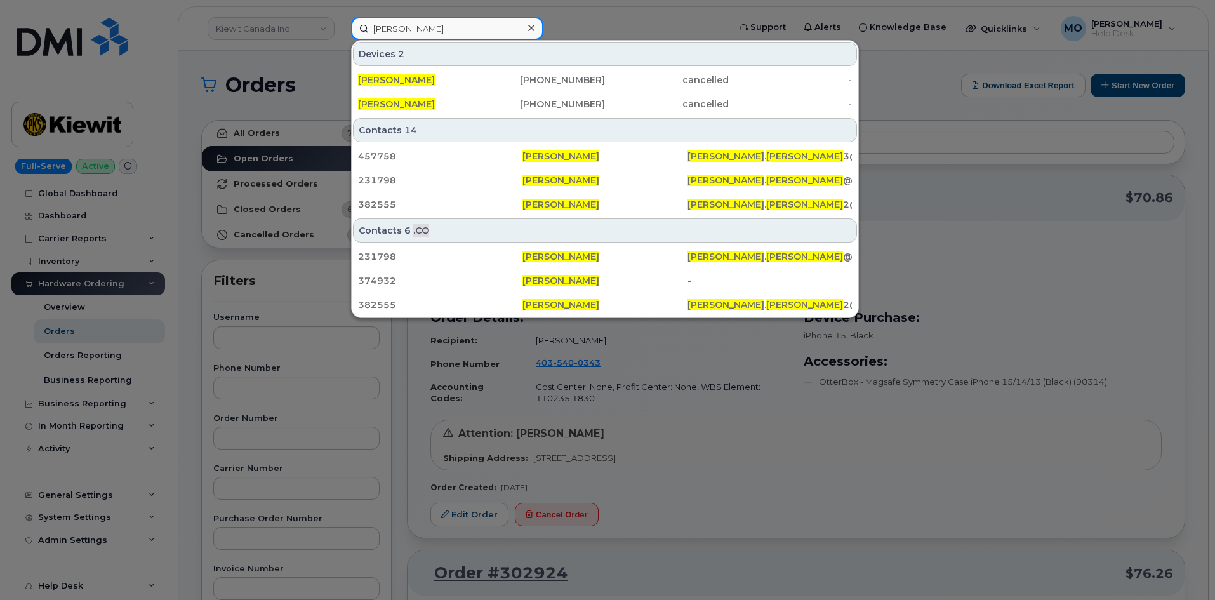
type input "Aaron Taylor"
click at [533, 28] on icon at bounding box center [531, 28] width 6 height 10
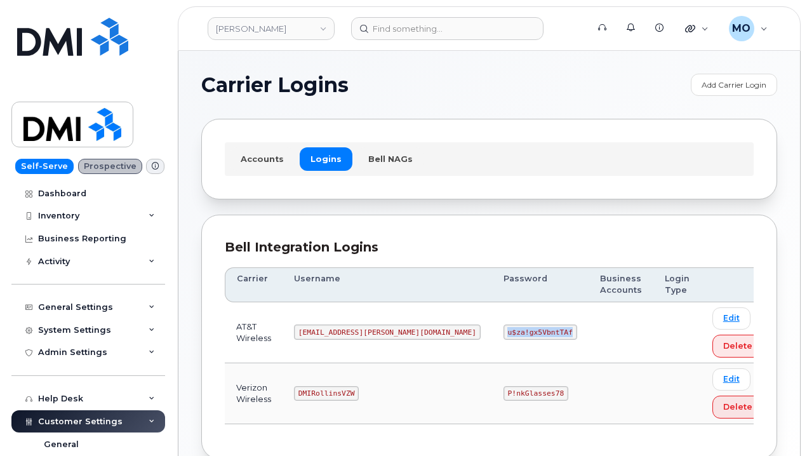
drag, startPoint x: 417, startPoint y: 336, endPoint x: 529, endPoint y: 326, distance: 112.8
click at [528, 327] on tr "AT&T Wireless [EMAIL_ADDRESS][PERSON_NAME][DOMAIN_NAME] u$za!gx5VbntTAf Edit De…" at bounding box center [500, 332] width 550 height 61
copy code "u$za!gx5VbntTAf"
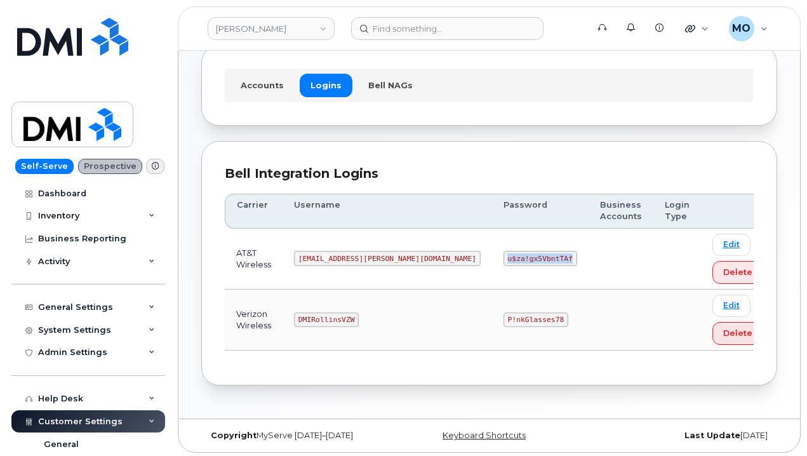
scroll to position [77, 0]
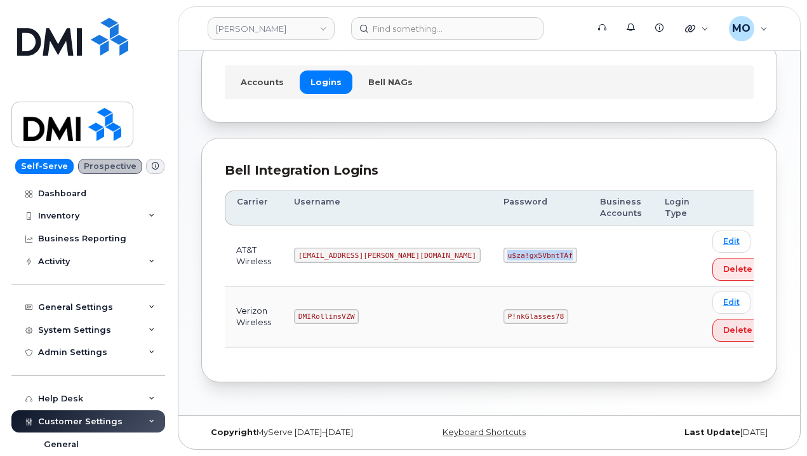
copy code "u$za!gx5VbntTAf"
